Goal: Task Accomplishment & Management: Manage account settings

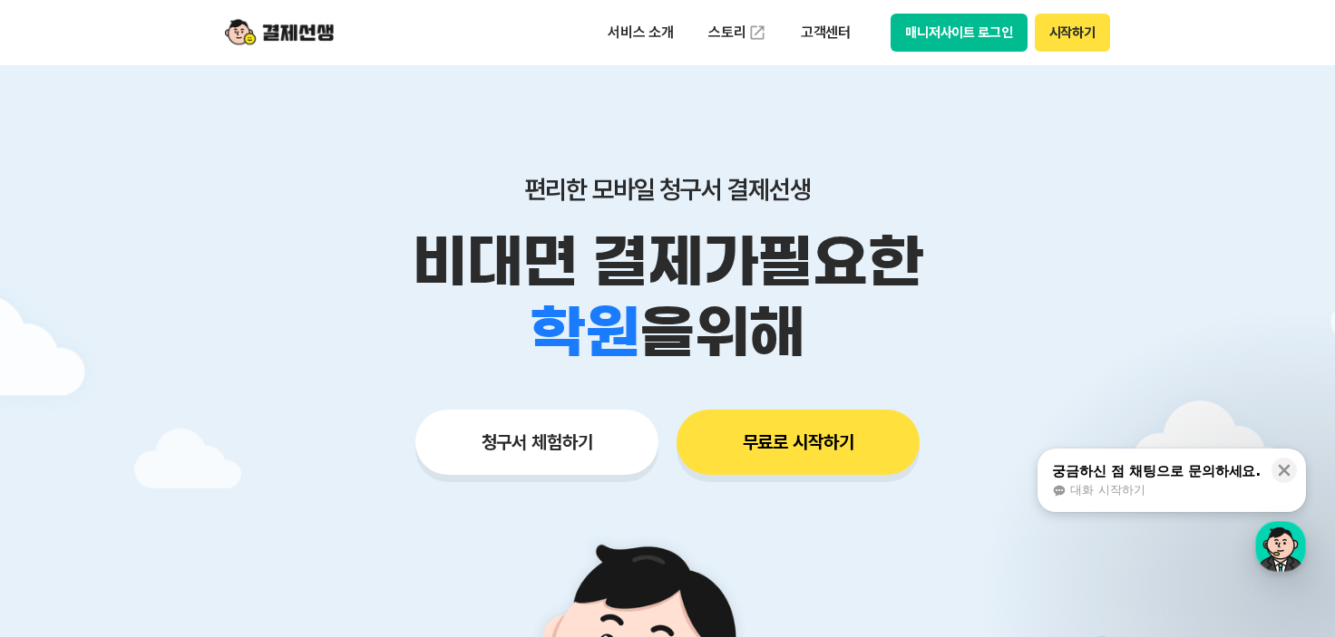
click at [1070, 42] on button "시작하기" at bounding box center [1072, 33] width 75 height 38
click at [932, 38] on button "매니저사이트 로그인" at bounding box center [958, 33] width 137 height 38
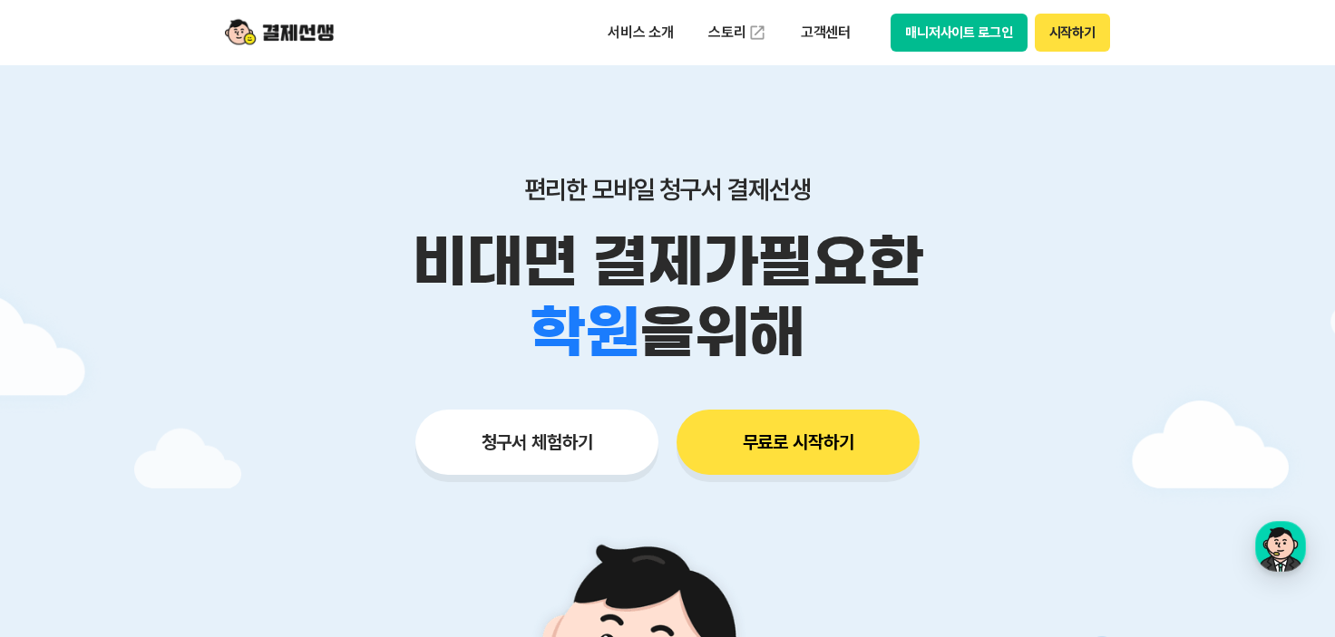
click at [952, 10] on div "서비스 소개 스토리 고객센터 매니저사이트 로그인 시작하기" at bounding box center [667, 32] width 928 height 65
click at [947, 35] on button "매니저사이트 로그인" at bounding box center [958, 33] width 137 height 38
